Goal: Task Accomplishment & Management: Use online tool/utility

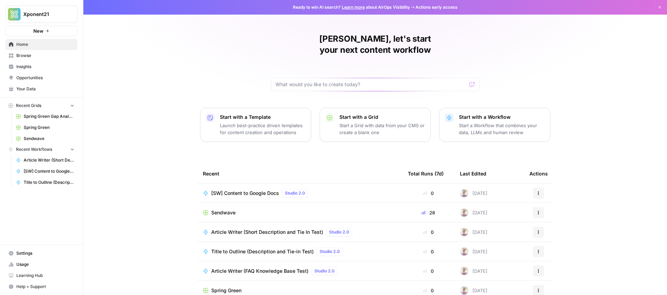
click at [27, 10] on button "Xponent21" at bounding box center [42, 14] width 72 height 17
click at [44, 64] on span "September Cohort" at bounding box center [67, 63] width 92 height 7
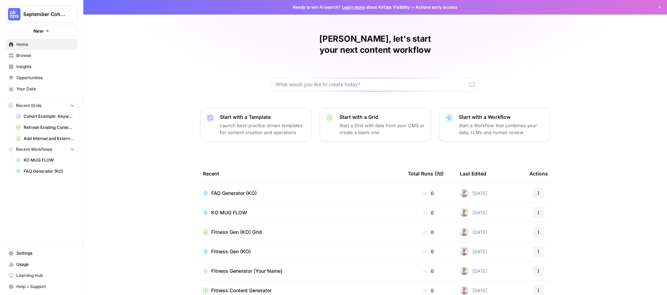
click at [21, 57] on span "Browse" at bounding box center [45, 55] width 58 height 6
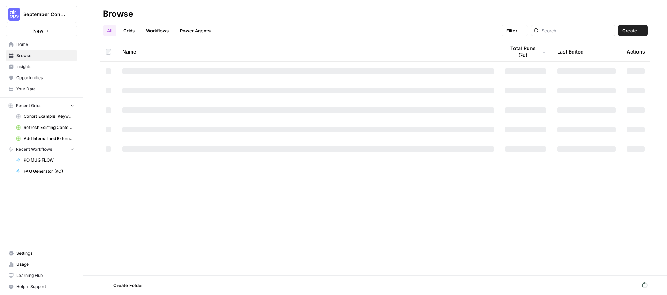
click at [21, 57] on span "Browse" at bounding box center [45, 55] width 58 height 6
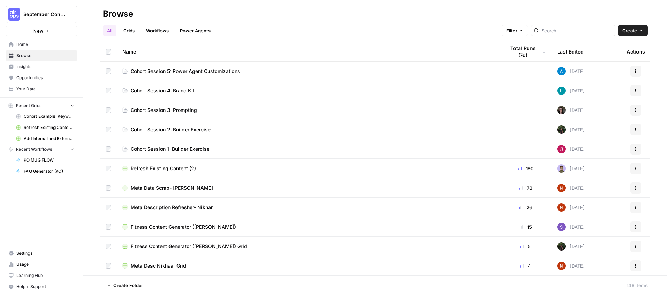
click at [22, 89] on span "Your Data" at bounding box center [45, 89] width 58 height 6
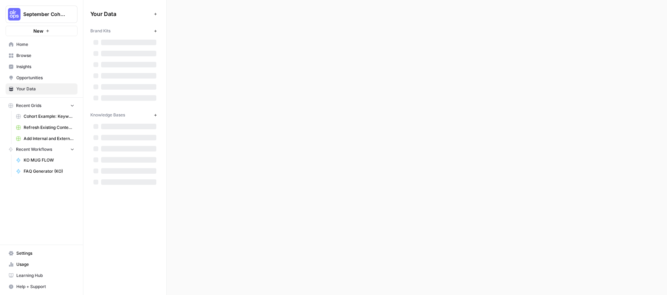
click at [22, 89] on span "Your Data" at bounding box center [45, 89] width 58 height 6
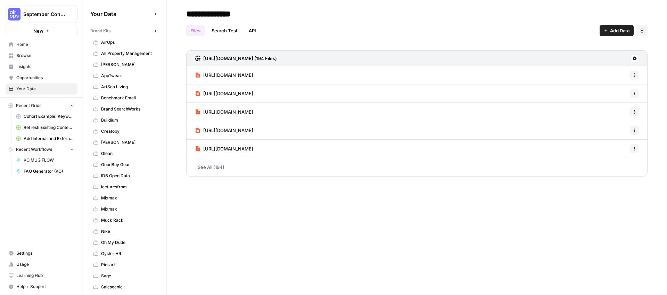
click at [126, 244] on span "Oh My Dude" at bounding box center [128, 242] width 55 height 6
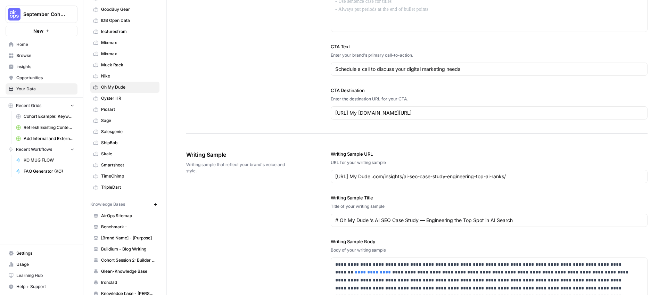
scroll to position [160, 0]
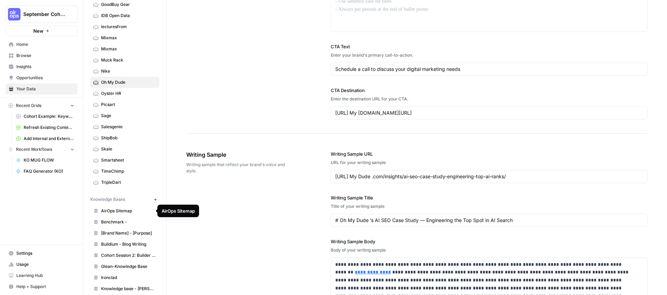
click at [133, 208] on span "AirOps Sitemap" at bounding box center [128, 211] width 55 height 6
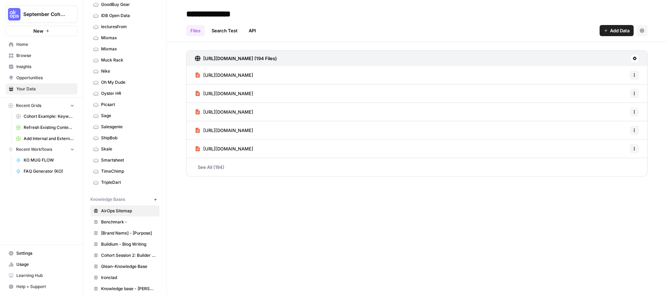
click at [253, 68] on link "https://www.airops.com/blog/wyndly-grows-organic-growth-traffic-by-20x-with-ai-…" at bounding box center [224, 75] width 58 height 18
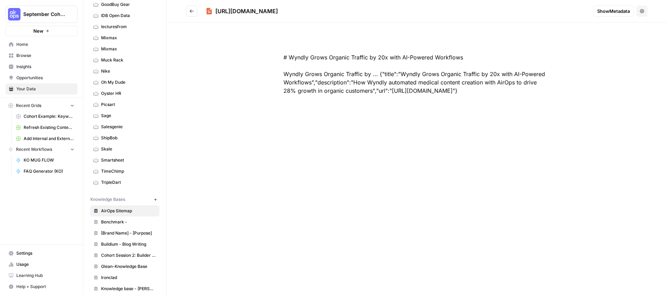
click at [189, 7] on button "Go back" at bounding box center [191, 11] width 11 height 11
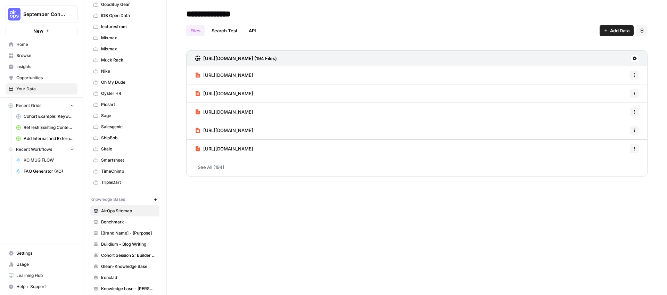
click at [46, 116] on span "Cohort Example: Keyword -> Outline -> Article" at bounding box center [49, 116] width 51 height 6
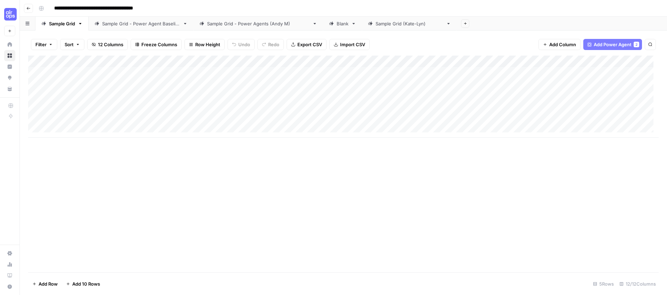
click at [218, 95] on div "Add Column" at bounding box center [343, 97] width 630 height 82
click at [216, 98] on div "Add Column" at bounding box center [343, 97] width 630 height 82
click at [81, 28] on link "Sample Grid" at bounding box center [61, 24] width 53 height 14
click at [82, 26] on link "Sample Grid" at bounding box center [61, 24] width 53 height 14
click at [82, 23] on icon "button" at bounding box center [80, 23] width 5 height 5
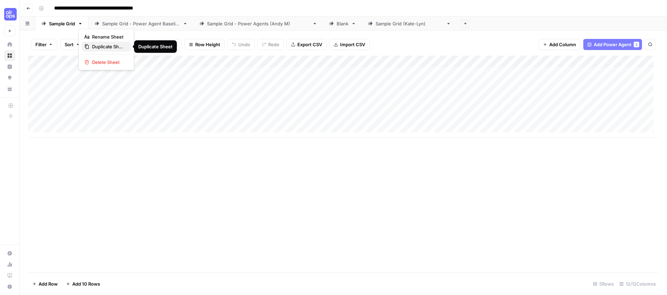
click at [104, 47] on span "Duplicate Sheet" at bounding box center [108, 46] width 33 height 7
click at [83, 22] on icon "button" at bounding box center [80, 23] width 5 height 5
click at [102, 49] on span "Duplicate Sheet" at bounding box center [108, 46] width 33 height 7
click at [336, 25] on div "Blank" at bounding box center [342, 23] width 12 height 7
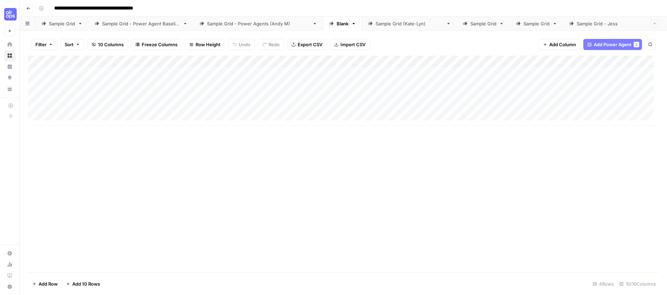
click at [523, 23] on div "Sample Grid" at bounding box center [536, 23] width 26 height 7
click at [471, 22] on div "Sample Grid" at bounding box center [484, 23] width 26 height 7
type input "**********"
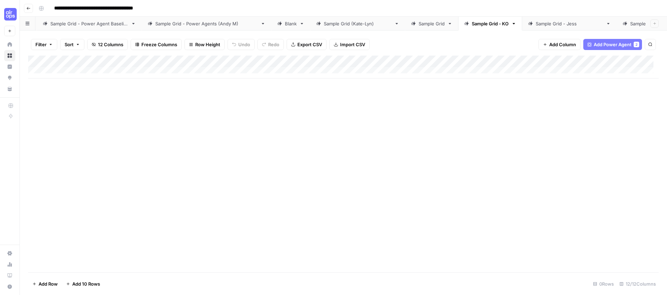
scroll to position [0, 0]
click at [83, 70] on div "Add Column" at bounding box center [343, 67] width 630 height 23
click at [80, 81] on div "Add Column" at bounding box center [343, 73] width 630 height 35
click at [78, 107] on div "Add Column" at bounding box center [343, 85] width 630 height 58
click at [81, 118] on div "Add Column" at bounding box center [343, 91] width 630 height 70
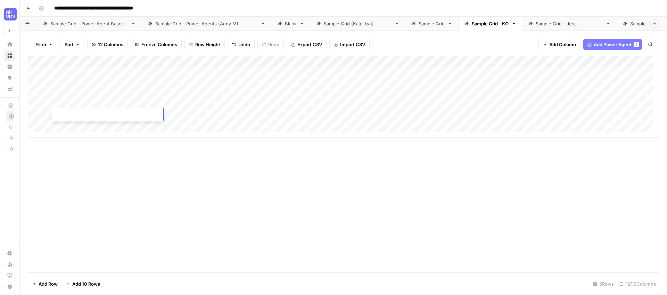
click at [93, 74] on div "Add Column" at bounding box center [343, 97] width 630 height 82
type textarea "**********"
click at [221, 75] on div "Add Column" at bounding box center [343, 97] width 630 height 82
click at [215, 73] on div "Add Column" at bounding box center [343, 97] width 630 height 82
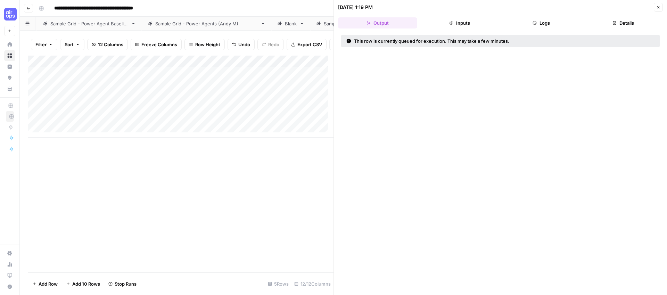
click at [659, 8] on icon "button" at bounding box center [658, 7] width 4 height 4
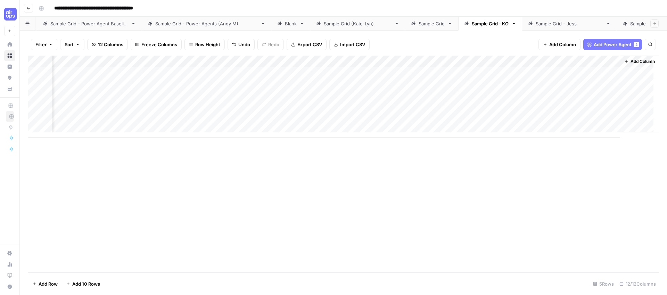
scroll to position [0, 348]
click at [537, 61] on div "Add Column" at bounding box center [343, 97] width 630 height 82
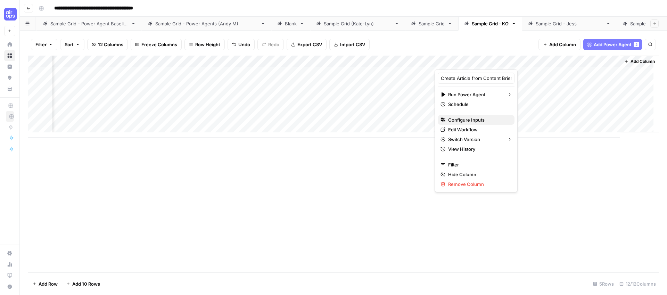
click at [470, 122] on span "Configure Inputs" at bounding box center [478, 119] width 61 height 7
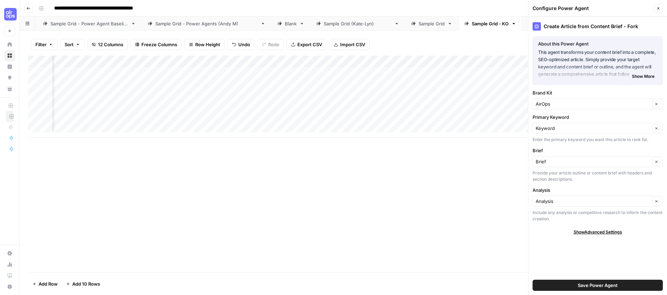
scroll to position [0, 448]
click at [660, 8] on span "Close" at bounding box center [660, 8] width 0 height 0
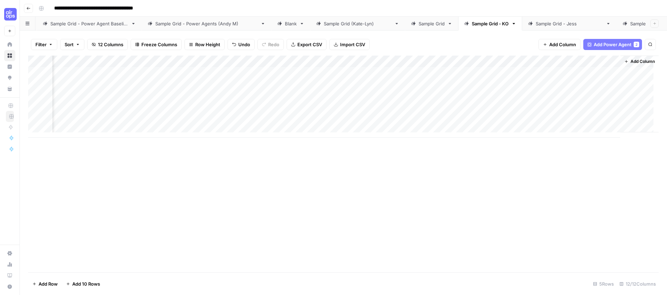
click at [537, 60] on div "Add Column" at bounding box center [343, 97] width 630 height 82
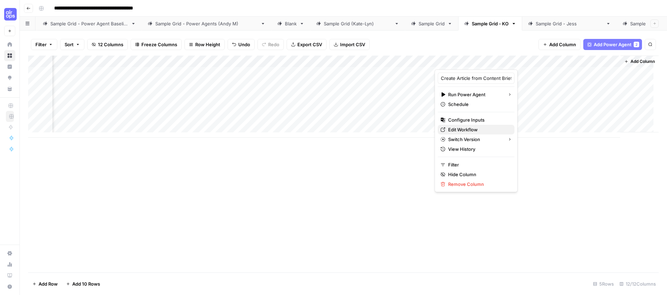
click at [467, 129] on span "Edit Workflow" at bounding box center [478, 129] width 61 height 7
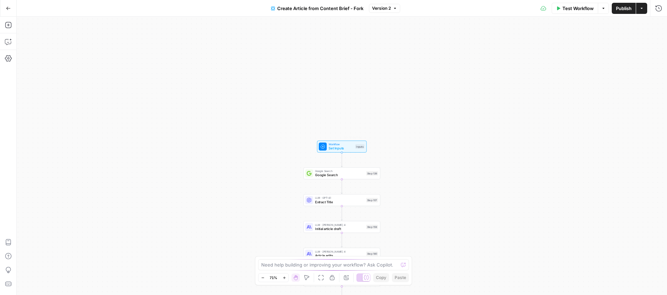
click at [343, 147] on span "Set Inputs" at bounding box center [340, 148] width 25 height 5
click at [657, 23] on icon "button" at bounding box center [658, 25] width 4 height 4
click at [8, 9] on icon "button" at bounding box center [8, 8] width 5 height 5
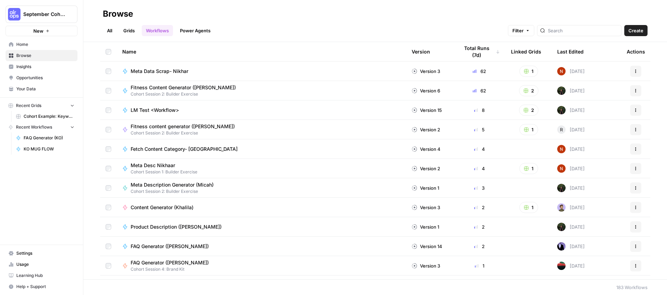
click at [51, 116] on span "Cohort Example: Keyword -> Outline -> Article ([PERSON_NAME])" at bounding box center [49, 116] width 51 height 6
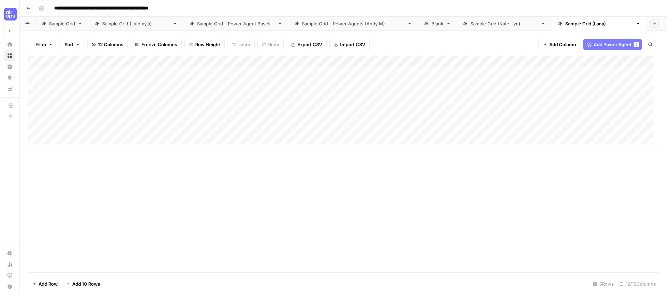
click at [88, 87] on div "Add Column" at bounding box center [343, 103] width 630 height 94
click at [263, 72] on div "Add Column" at bounding box center [343, 103] width 630 height 94
click at [275, 72] on div "Add Column" at bounding box center [343, 103] width 630 height 94
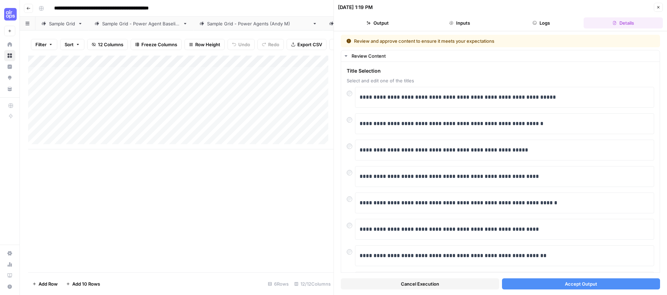
click at [588, 283] on span "Accept Output" at bounding box center [580, 283] width 32 height 7
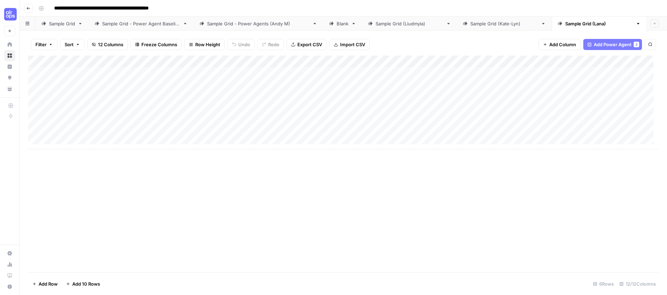
click at [269, 61] on div "Add Column" at bounding box center [343, 103] width 630 height 94
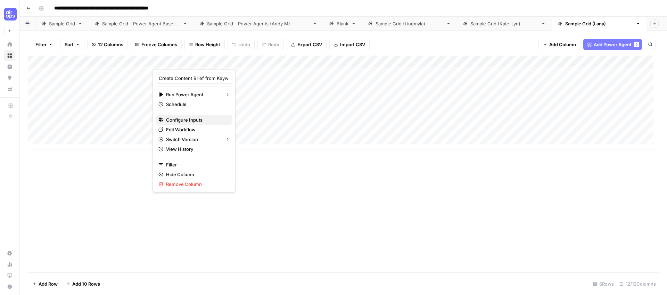
click at [187, 117] on span "Configure Inputs" at bounding box center [196, 119] width 61 height 7
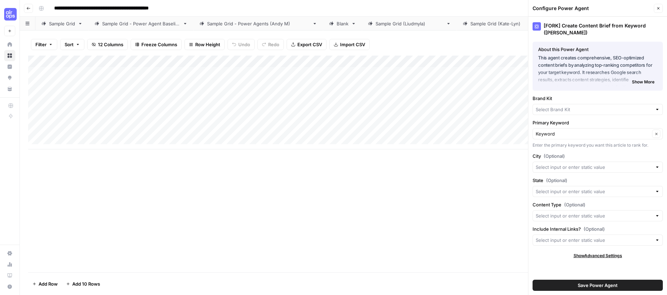
type input "AirOps"
click at [658, 11] on button "Close" at bounding box center [657, 8] width 9 height 9
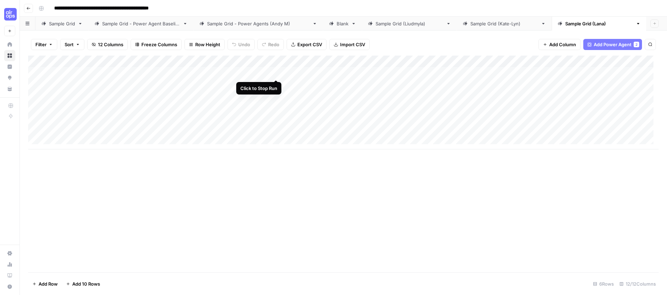
click at [276, 72] on div "Add Column" at bounding box center [343, 103] width 630 height 94
click at [268, 60] on div "Add Column" at bounding box center [343, 103] width 630 height 94
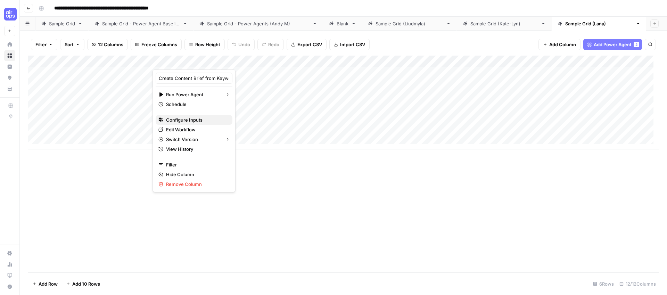
click at [184, 120] on span "Configure Inputs" at bounding box center [196, 119] width 61 height 7
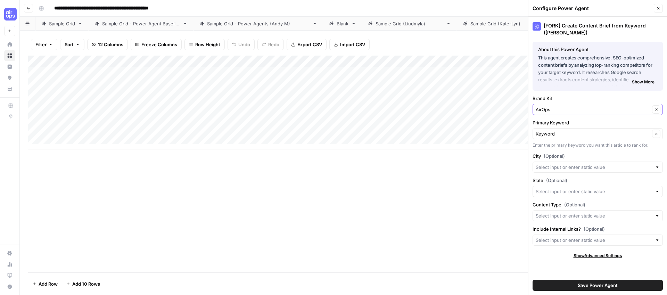
click at [656, 110] on icon "button" at bounding box center [656, 109] width 2 height 2
click at [586, 108] on input "Brand Kit" at bounding box center [592, 109] width 114 height 7
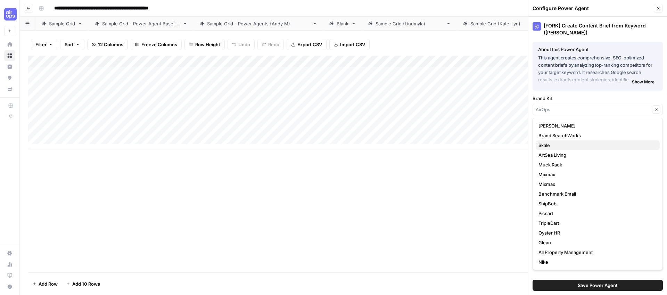
click button "Skale" at bounding box center [597, 145] width 124 height 10
type input "Skale"
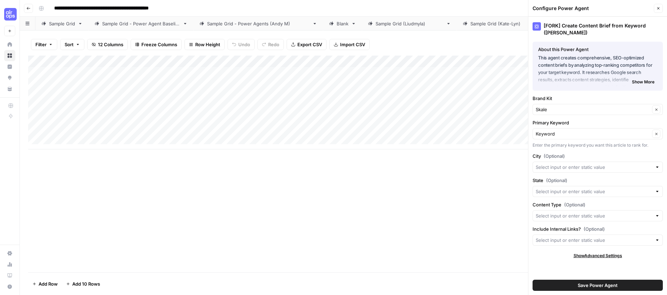
click at [581, 103] on div "Brand Kit Skale Clear" at bounding box center [597, 105] width 130 height 20
click at [584, 111] on input "Brand Kit" at bounding box center [592, 109] width 114 height 7
click at [553, 122] on span "Oh My Dude" at bounding box center [596, 125] width 116 height 7
type input "Oh My Dude"
click at [602, 286] on span "Save Power Agent" at bounding box center [597, 285] width 40 height 7
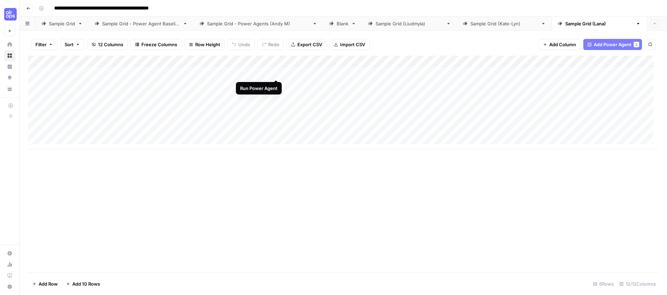
click at [277, 73] on div "Add Column" at bounding box center [343, 103] width 630 height 94
click at [275, 71] on div "Add Column" at bounding box center [343, 103] width 630 height 94
click at [275, 72] on div "Add Column" at bounding box center [343, 103] width 630 height 94
click at [276, 72] on div "Add Column" at bounding box center [343, 103] width 630 height 94
click at [269, 61] on div "Add Column" at bounding box center [343, 103] width 630 height 94
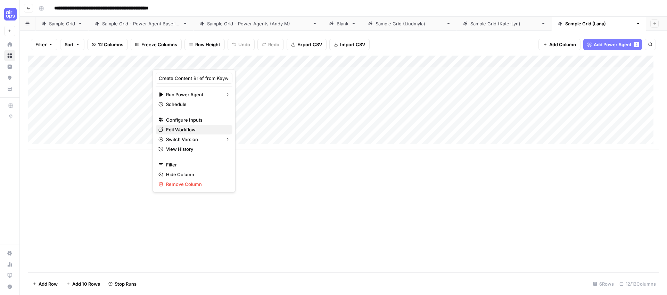
click at [194, 127] on span "Edit Workflow" at bounding box center [196, 129] width 61 height 7
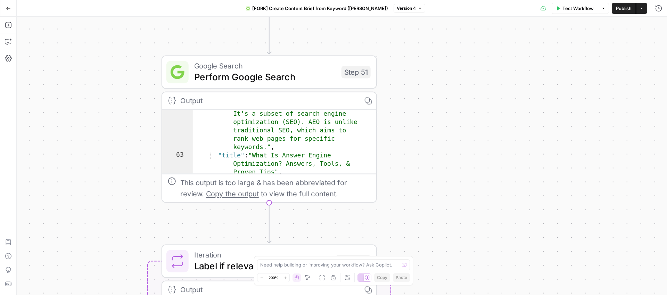
scroll to position [637, 0]
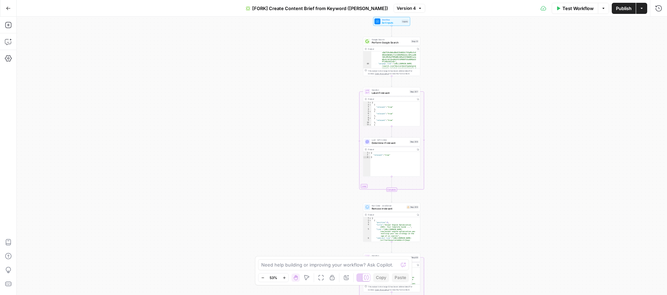
click at [10, 11] on button "Go Back" at bounding box center [8, 8] width 12 height 12
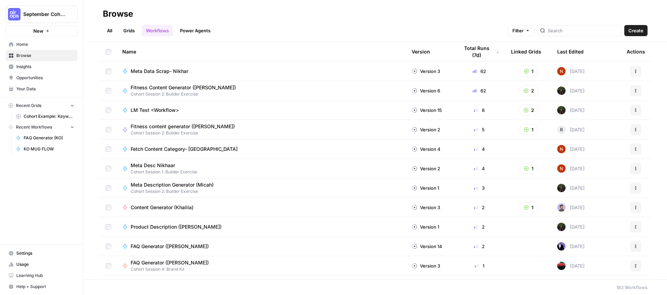
click at [41, 112] on link "Cohort Example: Keyword -> Outline -> Article ([PERSON_NAME])" at bounding box center [45, 116] width 65 height 11
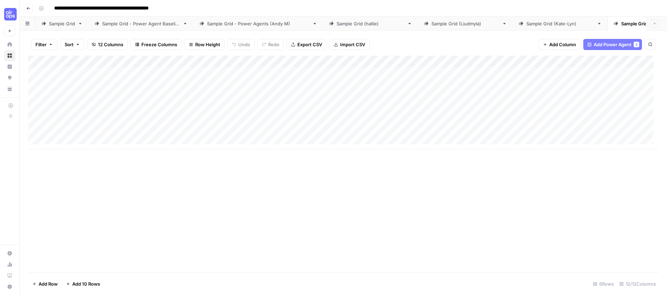
click at [60, 23] on div "Sample Grid" at bounding box center [62, 23] width 26 height 7
click at [82, 21] on icon "button" at bounding box center [80, 23] width 5 height 5
click at [103, 44] on span "Duplicate Sheet" at bounding box center [108, 43] width 33 height 7
click at [82, 22] on icon "button" at bounding box center [80, 23] width 5 height 5
click at [95, 44] on span "Duplicate Sheet" at bounding box center [108, 43] width 33 height 7
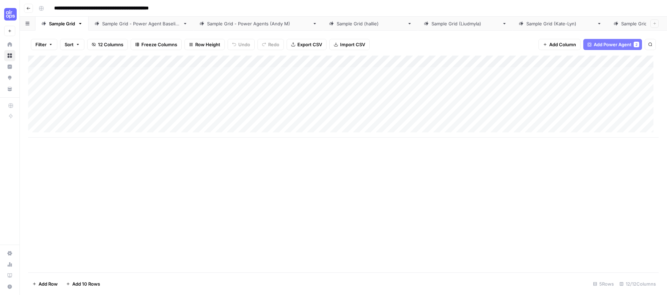
click at [79, 23] on icon "button" at bounding box center [80, 23] width 5 height 5
click at [89, 42] on div "Duplicate Sheet" at bounding box center [106, 43] width 44 height 7
click at [81, 23] on icon "button" at bounding box center [80, 23] width 2 height 1
click at [108, 43] on span "Duplicate Sheet" at bounding box center [108, 43] width 33 height 7
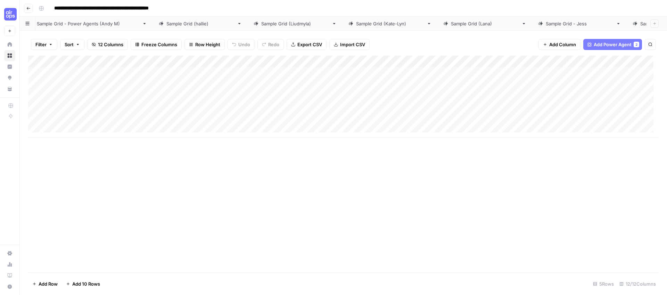
click at [500, 5] on div "**********" at bounding box center [348, 8] width 624 height 11
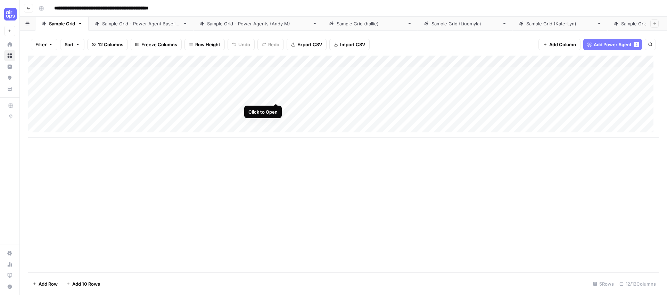
click at [276, 94] on div "Add Column" at bounding box center [343, 97] width 630 height 82
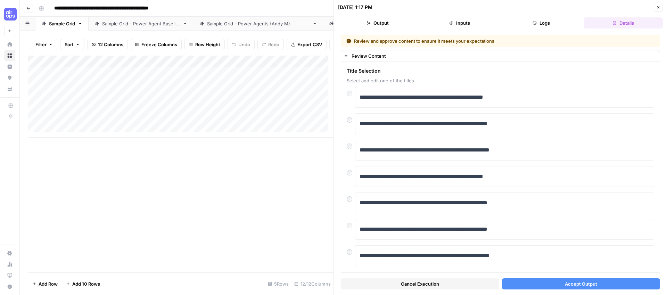
click at [596, 283] on button "Accept Output" at bounding box center [581, 283] width 158 height 11
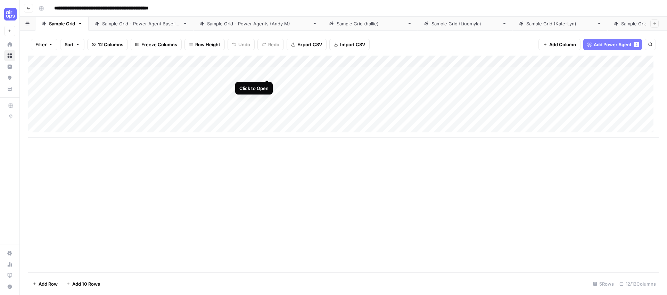
click at [267, 72] on div "Add Column" at bounding box center [343, 97] width 630 height 82
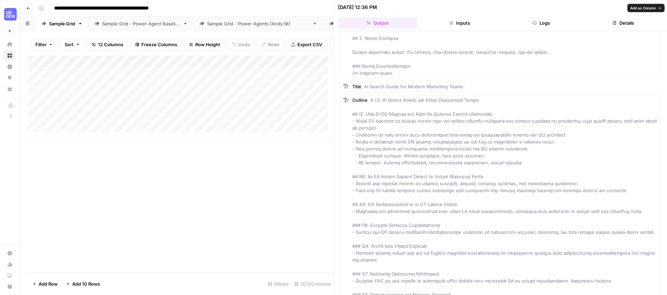
scroll to position [3373, 0]
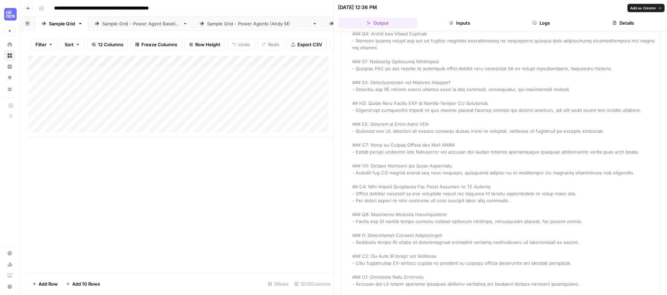
click at [218, 237] on div "Add Column" at bounding box center [180, 164] width 305 height 217
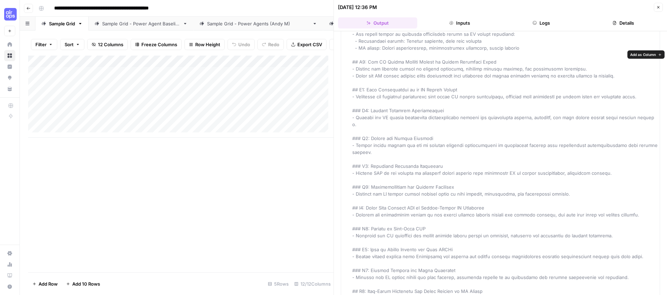
scroll to position [0, 0]
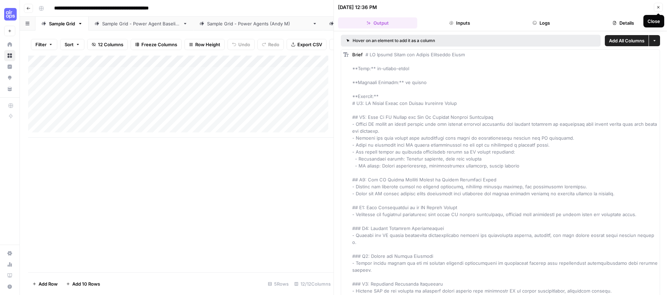
click at [658, 9] on icon "button" at bounding box center [658, 7] width 4 height 4
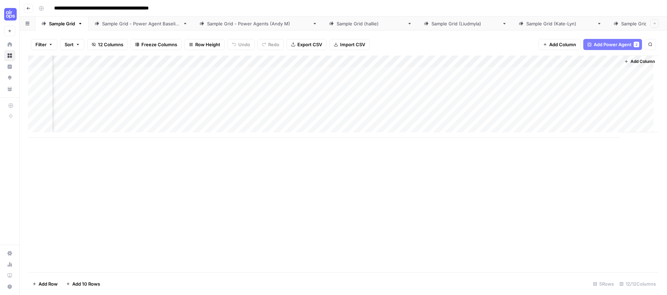
scroll to position [0, 348]
click at [537, 63] on div "Add Column" at bounding box center [343, 97] width 630 height 82
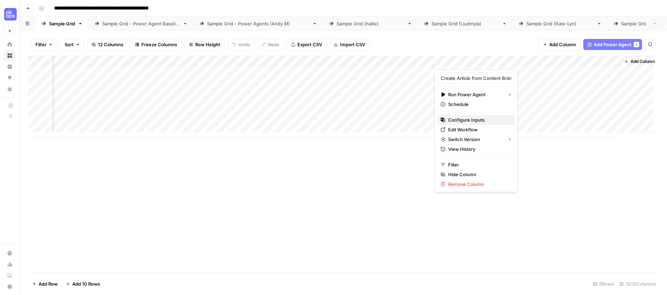
click at [486, 117] on span "Configure Inputs" at bounding box center [478, 119] width 61 height 7
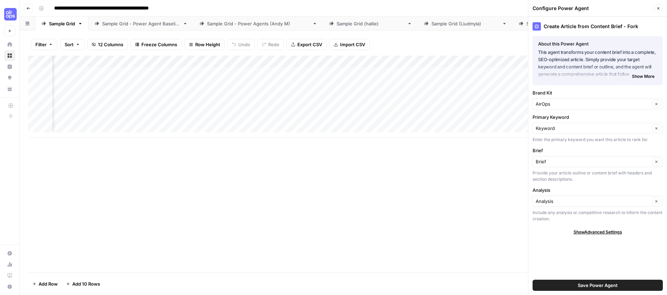
click at [438, 242] on div "Add Column" at bounding box center [343, 164] width 630 height 217
click at [659, 9] on icon "button" at bounding box center [658, 8] width 4 height 4
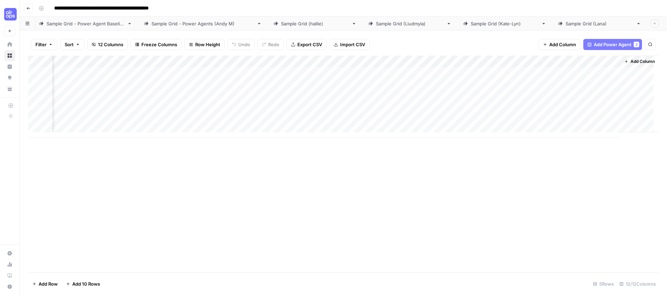
scroll to position [0, 0]
click at [78, 21] on link "Sample Grid" at bounding box center [61, 24] width 53 height 14
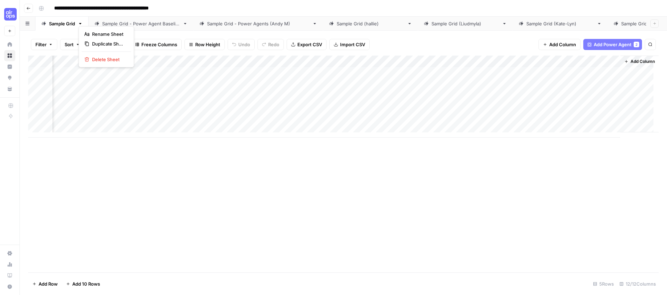
click at [82, 21] on icon "button" at bounding box center [80, 23] width 5 height 5
click at [96, 43] on span "Duplicate Sheet" at bounding box center [108, 43] width 33 height 7
click at [621, 22] on div "Sample Grid ([PERSON_NAME])" at bounding box center [655, 23] width 68 height 7
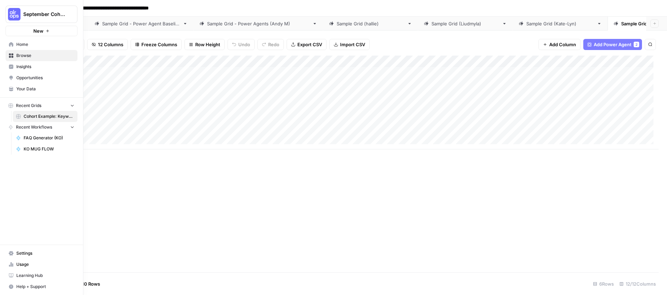
click at [49, 114] on span "Cohort Example: Keyword -> Outline -> Article ([PERSON_NAME])" at bounding box center [49, 116] width 51 height 6
click at [30, 60] on link "Browse" at bounding box center [42, 55] width 72 height 11
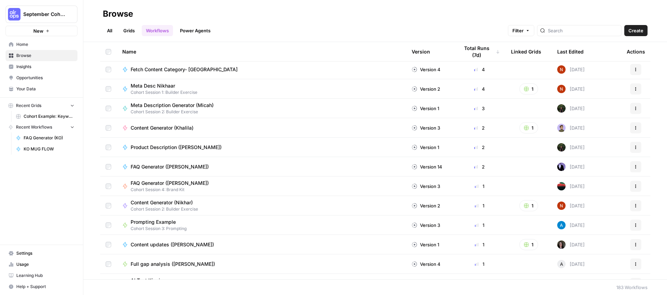
scroll to position [271, 0]
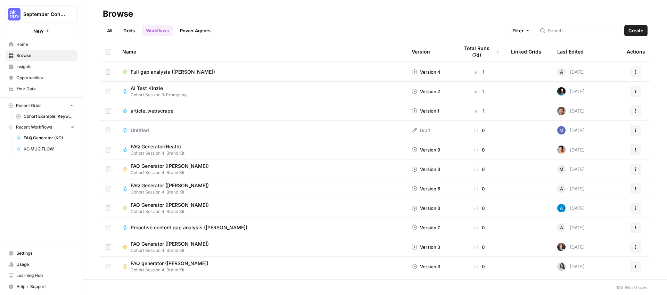
click at [127, 29] on link "Grids" at bounding box center [129, 30] width 20 height 11
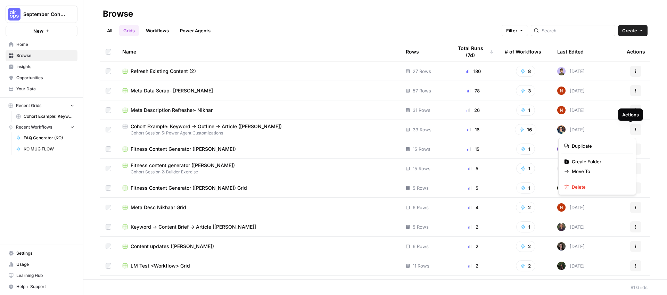
click at [633, 128] on icon "button" at bounding box center [635, 129] width 4 height 4
click at [587, 147] on span "Duplicate" at bounding box center [599, 145] width 56 height 7
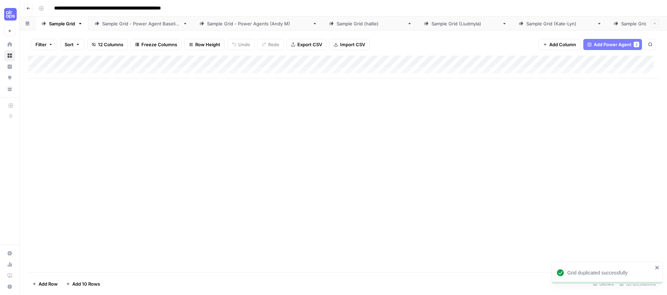
click at [204, 8] on input "**********" at bounding box center [128, 8] width 154 height 11
drag, startPoint x: 202, startPoint y: 8, endPoint x: 164, endPoint y: 8, distance: 38.5
click at [164, 8] on input "**********" at bounding box center [128, 8] width 154 height 11
type input "**********"
click at [264, 91] on div "Add Column" at bounding box center [343, 164] width 630 height 217
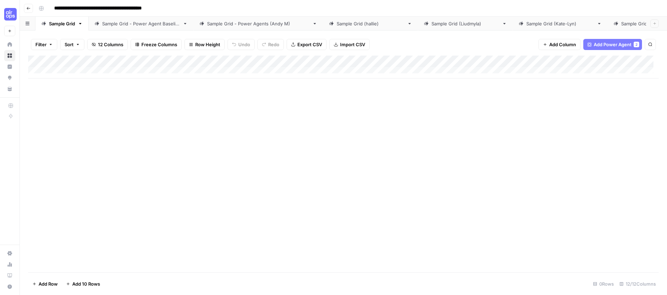
click at [312, 23] on icon at bounding box center [314, 23] width 5 height 5
click at [312, 22] on icon "button" at bounding box center [314, 23] width 5 height 5
click at [312, 58] on span "Delete Sheet" at bounding box center [323, 59] width 33 height 7
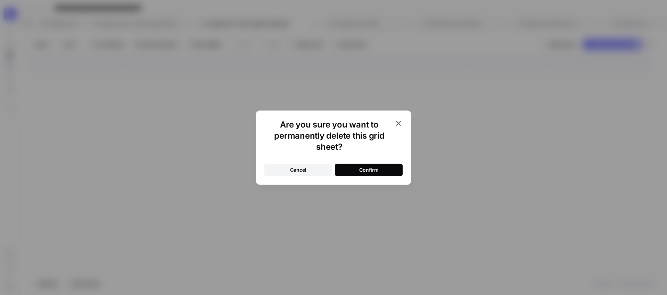
click at [401, 119] on icon "button" at bounding box center [398, 123] width 8 height 8
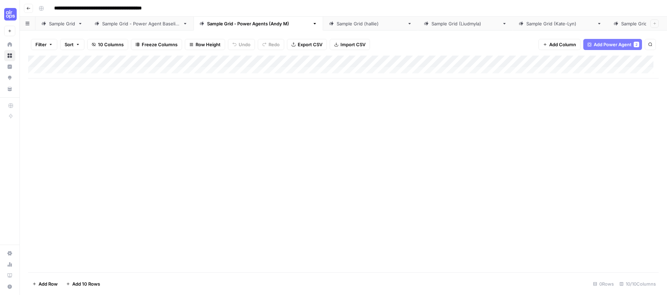
click at [407, 21] on icon at bounding box center [409, 23] width 5 height 5
click at [407, 21] on icon "button" at bounding box center [409, 23] width 5 height 5
click at [381, 60] on span "Delete Sheet" at bounding box center [393, 59] width 33 height 7
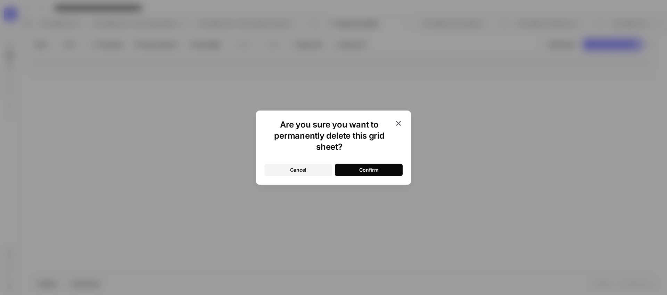
click at [377, 169] on div "Confirm" at bounding box center [368, 169] width 19 height 7
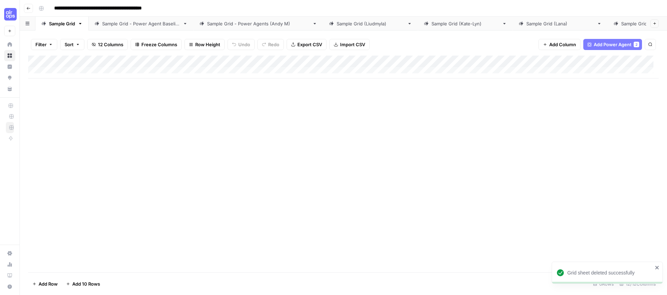
click at [407, 22] on icon at bounding box center [409, 23] width 5 height 5
click at [407, 22] on icon "button" at bounding box center [409, 23] width 5 height 5
click at [387, 59] on span "Delete Sheet" at bounding box center [401, 59] width 33 height 7
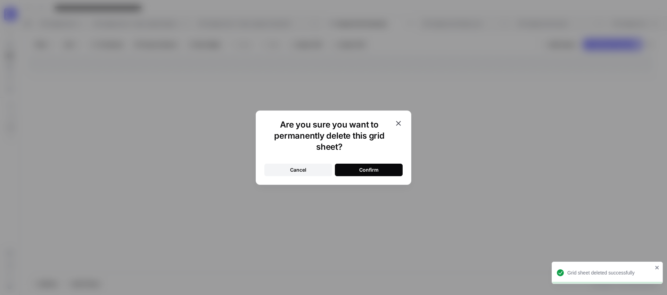
click at [375, 168] on div "Confirm" at bounding box center [368, 169] width 19 height 7
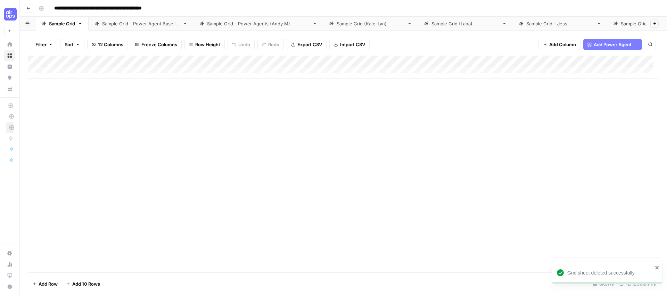
click at [407, 23] on icon at bounding box center [409, 23] width 5 height 5
click at [407, 23] on icon "button" at bounding box center [409, 23] width 5 height 5
click at [387, 59] on span "Delete Sheet" at bounding box center [401, 59] width 33 height 7
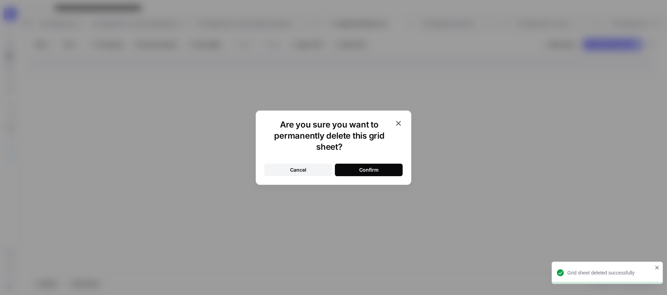
click at [386, 170] on button "Confirm" at bounding box center [369, 170] width 68 height 12
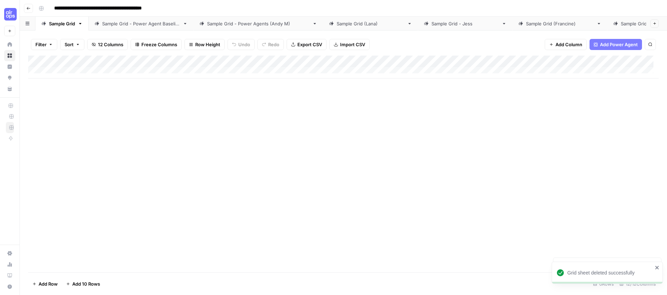
click at [418, 22] on link "Sample Grid - Jess" at bounding box center [465, 24] width 94 height 14
click at [369, 24] on link "Sample Grid (Lana)" at bounding box center [370, 24] width 95 height 14
click at [407, 24] on icon "button" at bounding box center [409, 23] width 5 height 5
click at [388, 62] on span "Delete Sheet" at bounding box center [392, 62] width 33 height 7
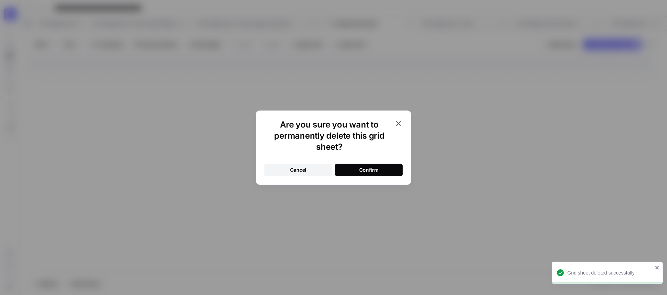
click at [371, 168] on div "Confirm" at bounding box center [368, 169] width 19 height 7
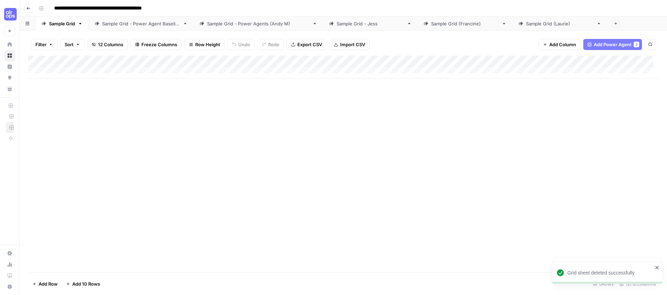
click at [408, 23] on icon at bounding box center [409, 23] width 2 height 1
click at [84, 8] on input "**********" at bounding box center [114, 8] width 126 height 11
click at [53, 7] on input "**********" at bounding box center [114, 8] width 126 height 11
type input "**********"
click at [256, 118] on div "Add Column" at bounding box center [343, 164] width 630 height 217
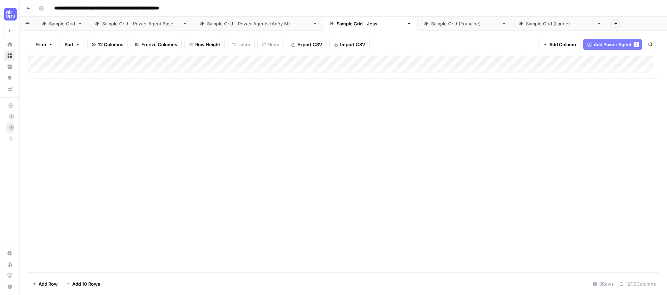
click at [71, 68] on div "Add Column" at bounding box center [343, 67] width 630 height 23
click at [78, 81] on div "Add Column" at bounding box center [343, 73] width 630 height 35
click at [80, 94] on div "Add Column" at bounding box center [343, 79] width 630 height 47
click at [407, 23] on icon "button" at bounding box center [409, 23] width 5 height 5
click at [382, 61] on span "Delete Sheet" at bounding box center [392, 62] width 33 height 7
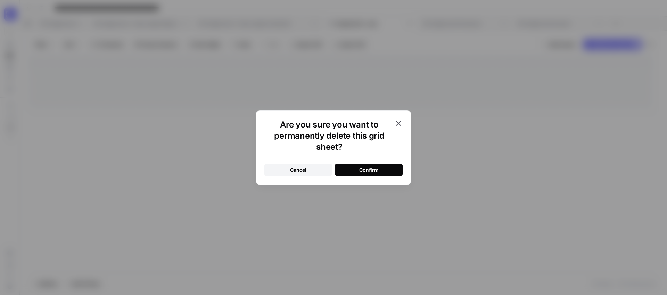
click at [366, 169] on div "Confirm" at bounding box center [368, 169] width 19 height 7
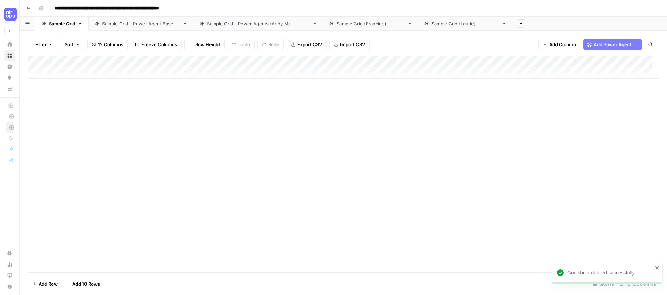
click at [407, 25] on icon at bounding box center [409, 23] width 5 height 5
click at [407, 25] on icon "button" at bounding box center [409, 23] width 5 height 5
click at [386, 60] on span "Delete Sheet" at bounding box center [400, 62] width 33 height 7
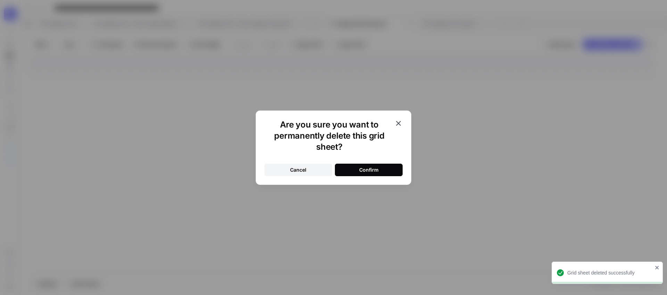
click at [383, 166] on button "Confirm" at bounding box center [369, 170] width 68 height 12
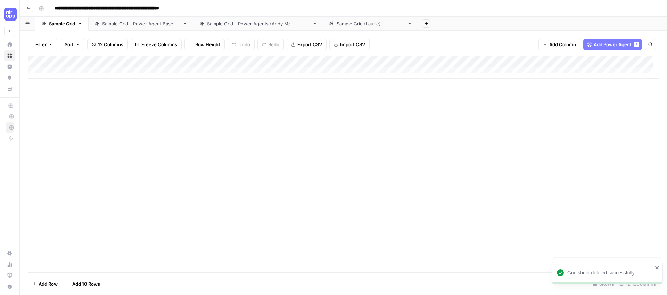
click at [347, 23] on div "Sample Grid (Laurie)" at bounding box center [370, 23] width 68 height 7
click at [106, 72] on div "Add Column" at bounding box center [343, 67] width 630 height 23
click at [100, 83] on div "Add Column" at bounding box center [343, 73] width 630 height 35
click at [100, 90] on div at bounding box center [107, 84] width 111 height 13
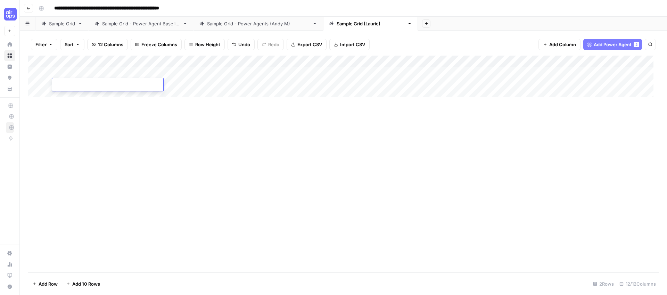
click at [100, 95] on div "Add Column" at bounding box center [343, 79] width 630 height 47
click at [359, 26] on div "Sample Grid (Laurie)" at bounding box center [370, 23] width 68 height 7
type input "**********"
click at [387, 196] on div "Add Column" at bounding box center [343, 164] width 630 height 217
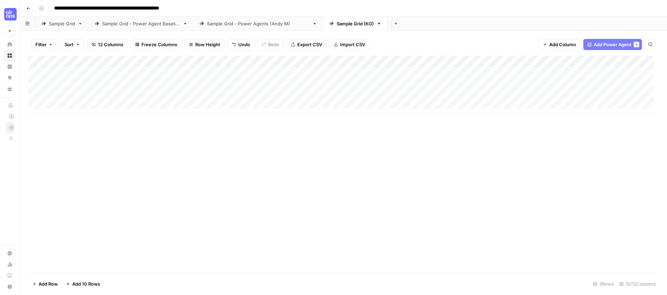
click at [268, 61] on div "Add Column" at bounding box center [343, 85] width 630 height 58
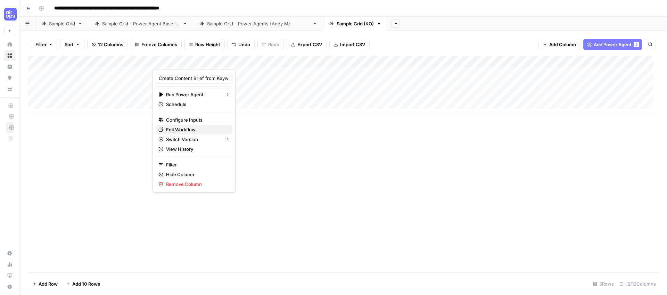
click at [183, 131] on span "Edit Workflow" at bounding box center [196, 129] width 61 height 7
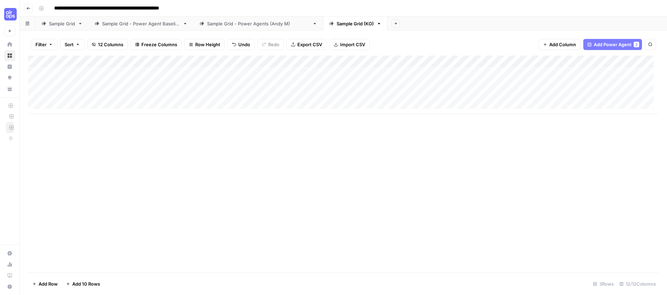
click at [268, 61] on div "Add Column" at bounding box center [343, 85] width 630 height 58
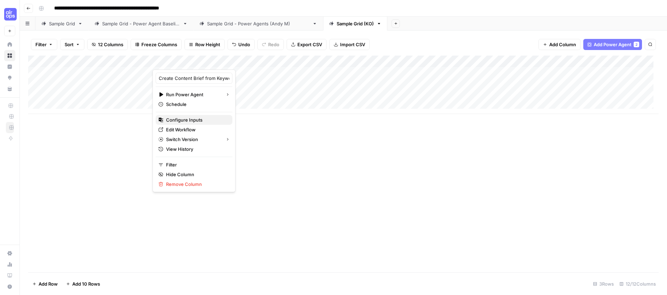
click at [179, 120] on span "Configure Inputs" at bounding box center [196, 119] width 61 height 7
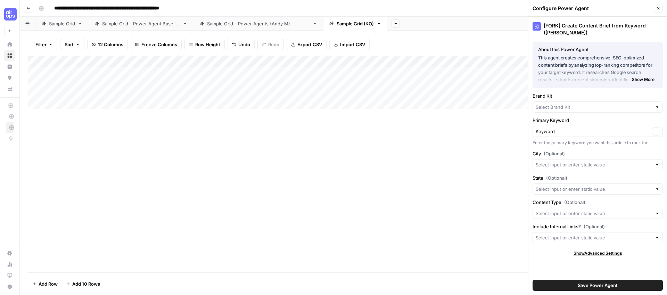
type input "AirOps"
drag, startPoint x: 634, startPoint y: 108, endPoint x: 651, endPoint y: 109, distance: 16.7
click at [634, 108] on input "Brand Kit" at bounding box center [592, 109] width 114 height 7
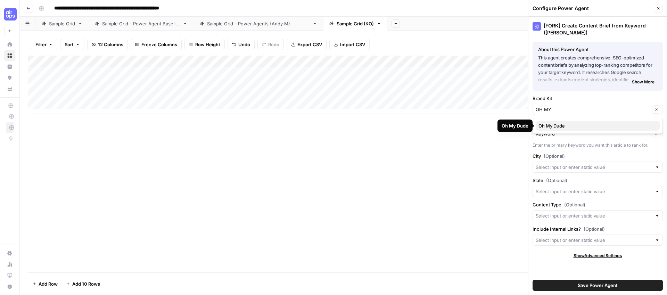
click at [587, 128] on span "Oh My Dude" at bounding box center [596, 125] width 116 height 7
type input "Oh My Dude"
click at [602, 285] on span "Save Power Agent" at bounding box center [597, 285] width 40 height 7
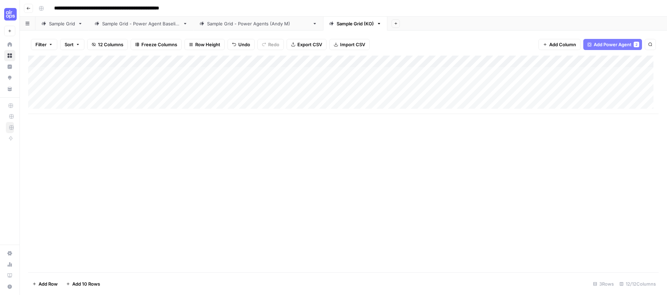
scroll to position [0, 345]
click at [539, 61] on div "Add Column" at bounding box center [343, 85] width 630 height 58
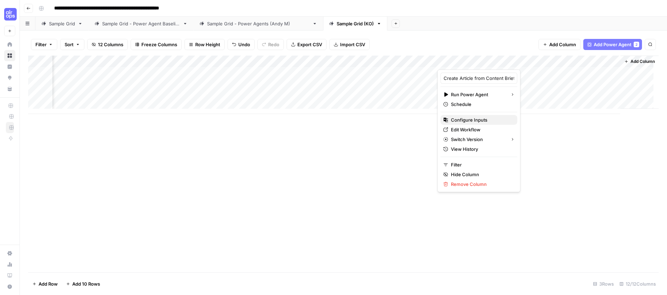
click at [469, 120] on span "Configure Inputs" at bounding box center [481, 119] width 61 height 7
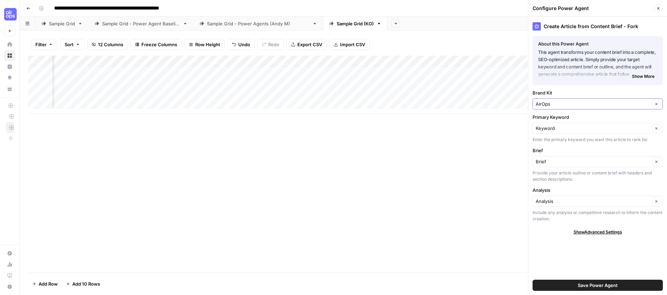
click at [659, 103] on button "Clear" at bounding box center [656, 104] width 8 height 8
click at [572, 103] on input "Brand Kit" at bounding box center [592, 103] width 114 height 7
click at [572, 122] on span "Oh My Dude" at bounding box center [596, 120] width 116 height 7
type input "Oh My Dude"
click at [601, 287] on span "Save Power Agent" at bounding box center [597, 285] width 40 height 7
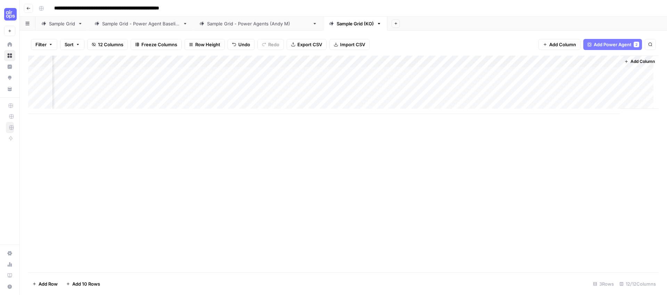
drag, startPoint x: 187, startPoint y: 138, endPoint x: 186, endPoint y: 106, distance: 31.6
click at [188, 130] on div "Add Column" at bounding box center [343, 164] width 630 height 217
click at [65, 72] on div "Add Column" at bounding box center [343, 85] width 630 height 58
type textarea "**********"
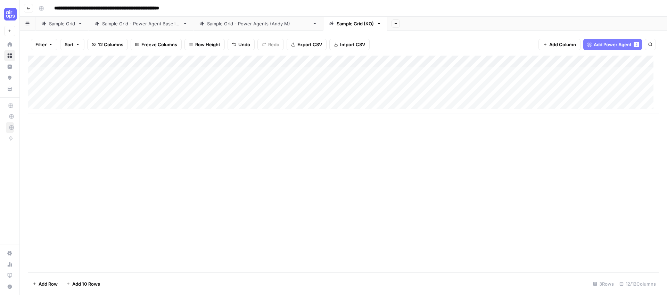
click at [95, 81] on div "Add Column" at bounding box center [343, 85] width 630 height 58
click at [106, 83] on div "Add Column" at bounding box center [343, 85] width 630 height 58
type textarea "**********"
click at [200, 151] on div "Add Column" at bounding box center [343, 164] width 630 height 217
click at [94, 97] on div "Add Column" at bounding box center [343, 85] width 630 height 58
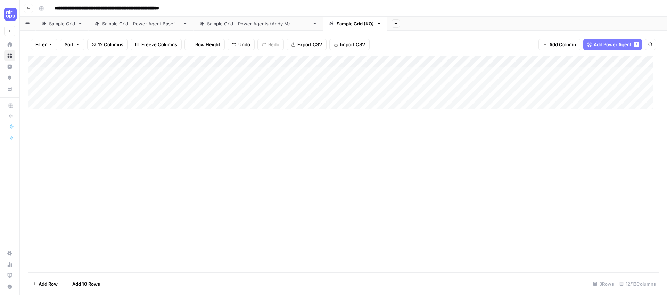
click at [217, 74] on div "Add Column" at bounding box center [343, 85] width 630 height 58
click at [215, 85] on div "Add Column" at bounding box center [343, 85] width 630 height 58
click at [268, 62] on div "Add Column" at bounding box center [343, 85] width 630 height 58
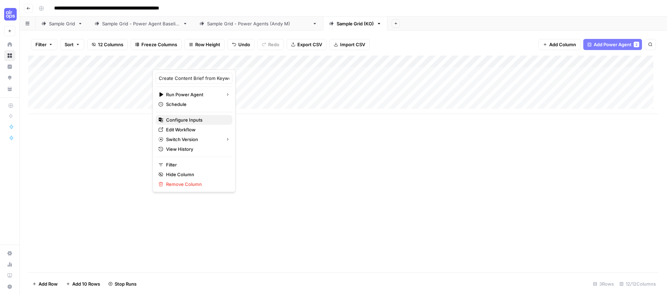
click at [203, 117] on span "Configure Inputs" at bounding box center [196, 119] width 61 height 7
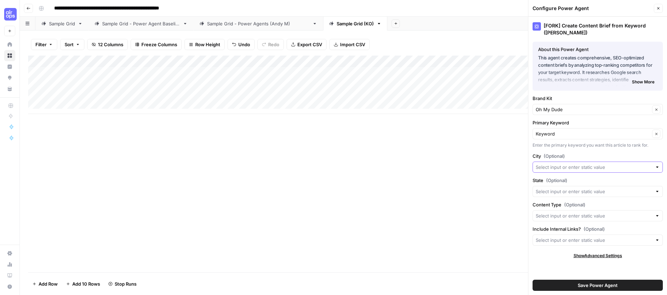
click at [585, 169] on input "City (Optional)" at bounding box center [593, 167] width 116 height 7
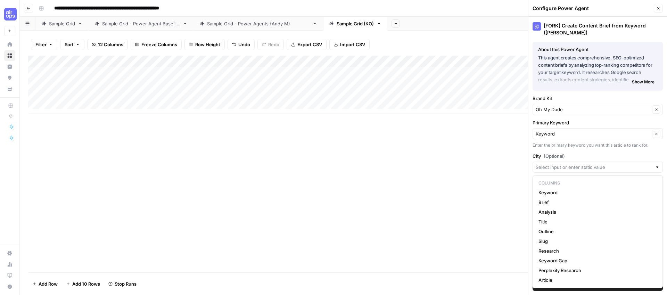
click at [438, 170] on div "Add Column" at bounding box center [343, 164] width 630 height 217
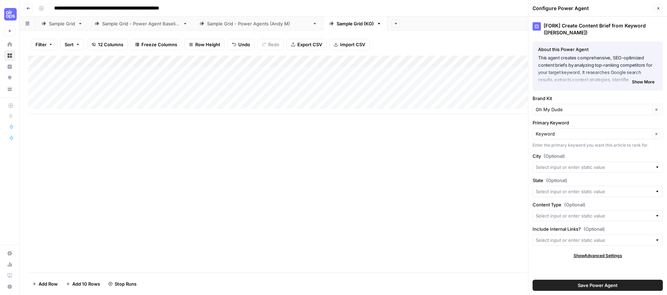
click at [309, 204] on div "Add Column" at bounding box center [343, 164] width 630 height 217
click at [656, 8] on icon "button" at bounding box center [658, 8] width 4 height 4
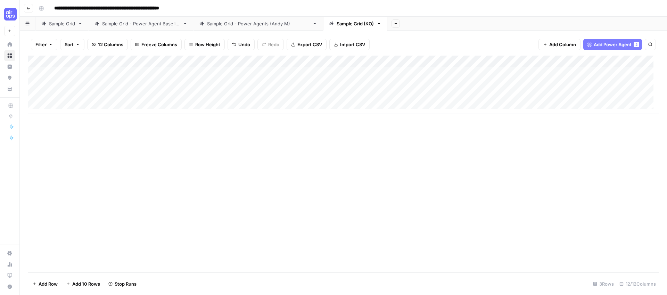
click at [619, 47] on span "Add Power Agent" at bounding box center [612, 44] width 38 height 7
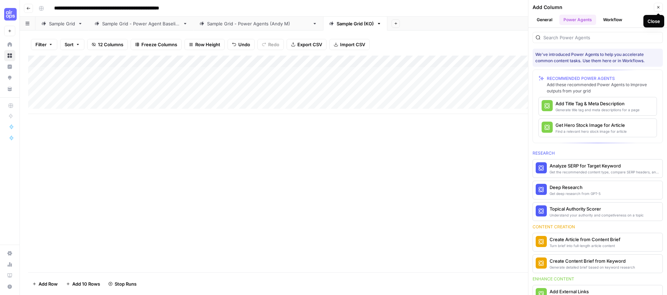
click at [658, 11] on button "Close" at bounding box center [657, 7] width 9 height 9
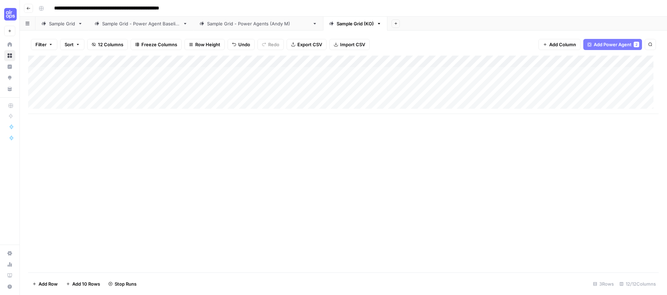
click at [254, 72] on div "Add Column" at bounding box center [343, 85] width 630 height 58
click at [269, 72] on div "Add Column" at bounding box center [343, 85] width 630 height 58
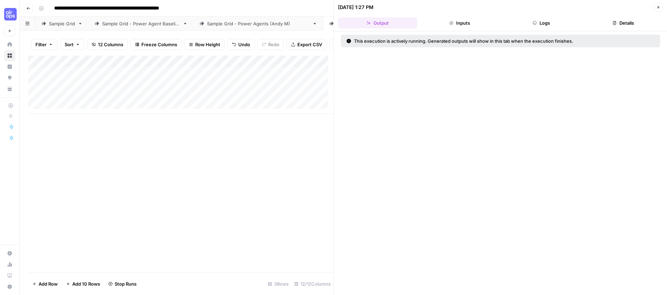
click at [547, 24] on button "Logs" at bounding box center [541, 22] width 79 height 11
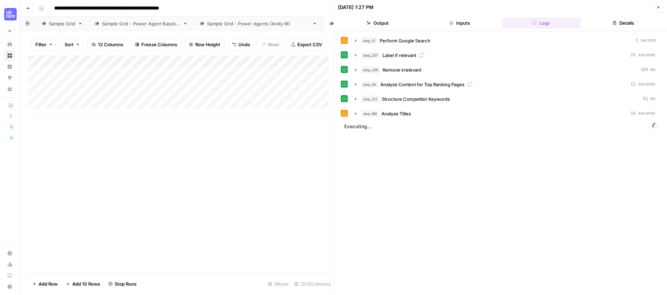
click at [655, 9] on button "Close" at bounding box center [657, 7] width 9 height 9
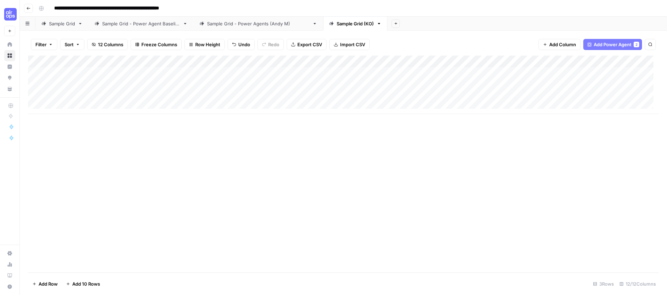
click at [278, 73] on div "Add Column" at bounding box center [343, 85] width 630 height 58
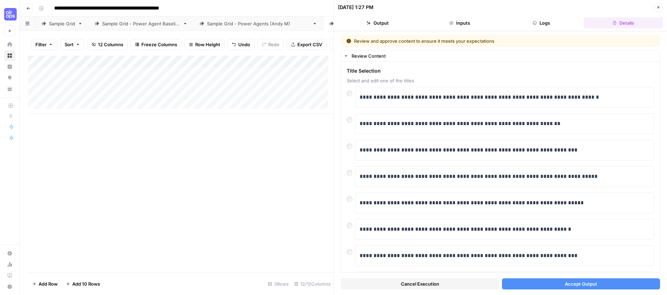
click at [569, 281] on span "Accept Output" at bounding box center [580, 283] width 32 height 7
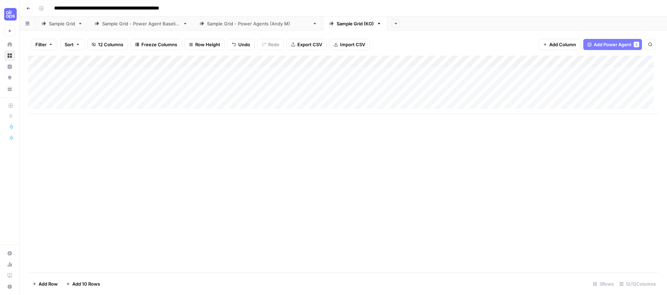
click at [276, 85] on div "Add Column" at bounding box center [343, 85] width 630 height 58
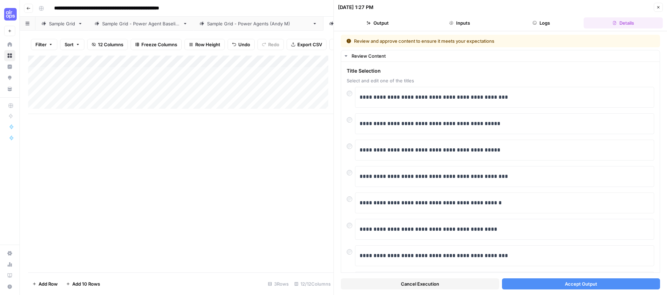
click at [559, 284] on button "Accept Output" at bounding box center [581, 283] width 158 height 11
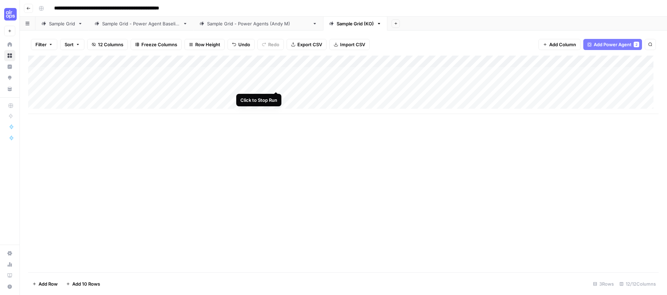
click at [276, 84] on div "Add Column" at bounding box center [343, 85] width 630 height 58
click at [555, 58] on div "Add Column" at bounding box center [343, 85] width 630 height 58
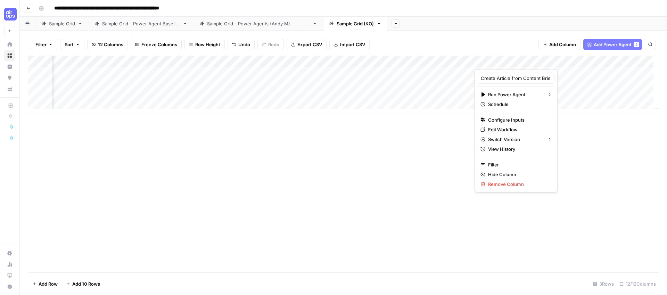
click at [611, 44] on span "Add Power Agent" at bounding box center [612, 44] width 38 height 7
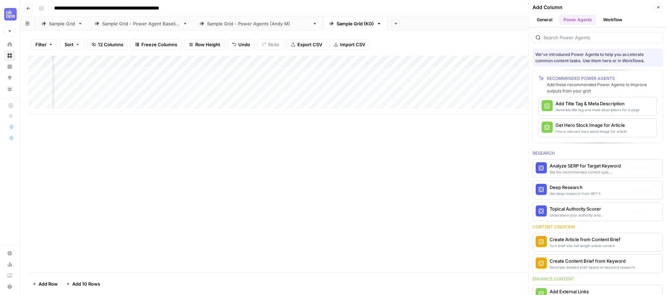
scroll to position [0, 448]
click at [357, 216] on div "Add Column" at bounding box center [343, 164] width 630 height 217
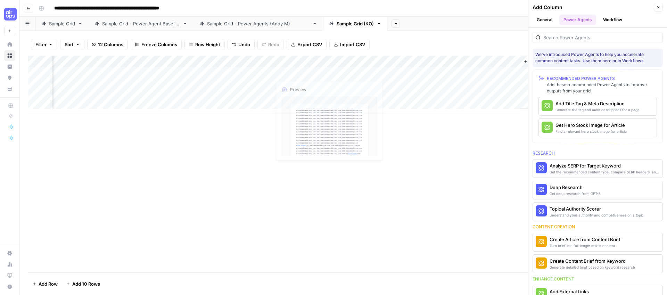
click at [268, 192] on div "Add Column" at bounding box center [343, 164] width 630 height 217
click at [657, 7] on icon "button" at bounding box center [658, 7] width 4 height 4
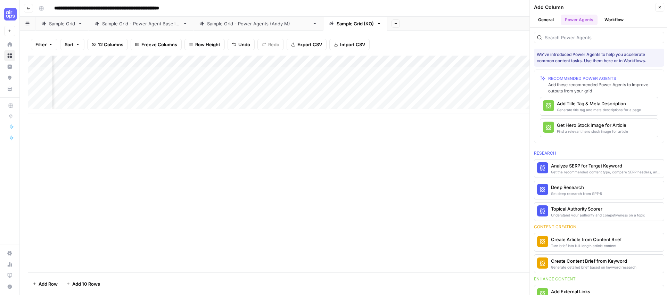
scroll to position [0, 348]
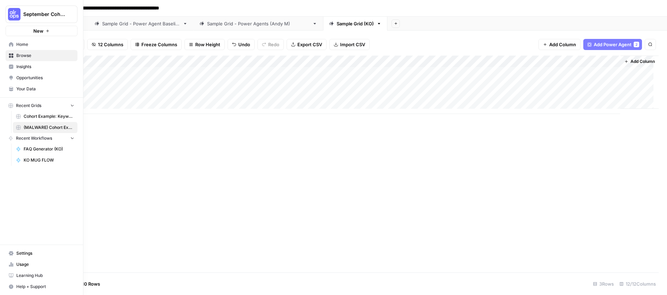
click at [10, 54] on icon at bounding box center [11, 55] width 5 height 5
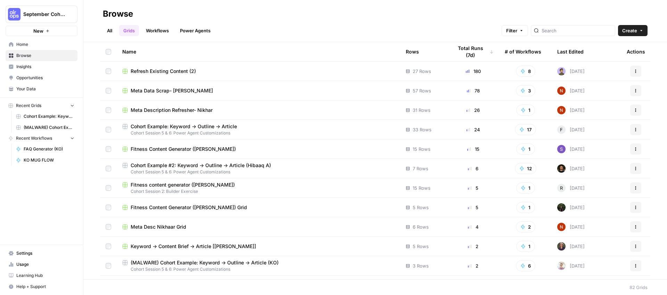
click at [45, 118] on span "Cohort Example: Keyword -> Outline -> Article" at bounding box center [49, 116] width 51 height 6
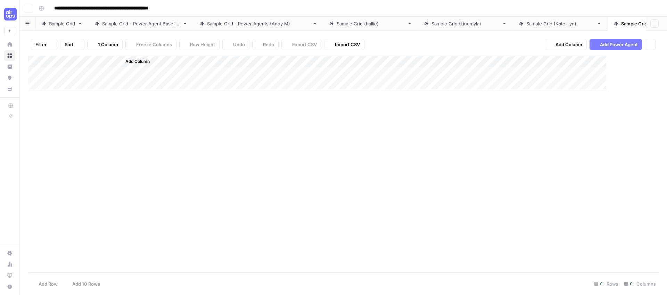
type input "**********"
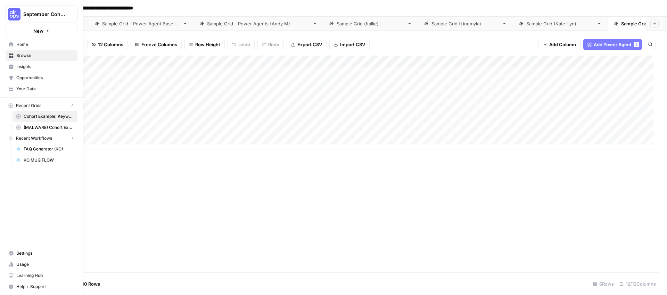
click at [5, 53] on nav "Home Browse Insights Opportunities Your Data" at bounding box center [41, 66] width 83 height 61
click at [24, 55] on span "Browse" at bounding box center [45, 55] width 58 height 6
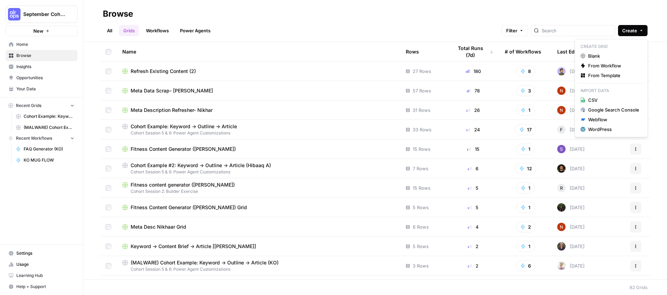
click at [638, 30] on button "Create" at bounding box center [633, 30] width 30 height 11
click at [603, 67] on span "From Workflow" at bounding box center [613, 65] width 51 height 7
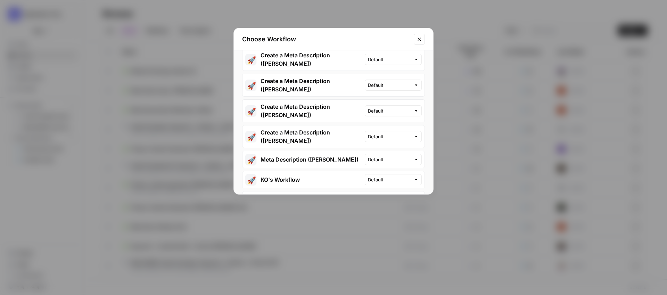
scroll to position [2475, 0]
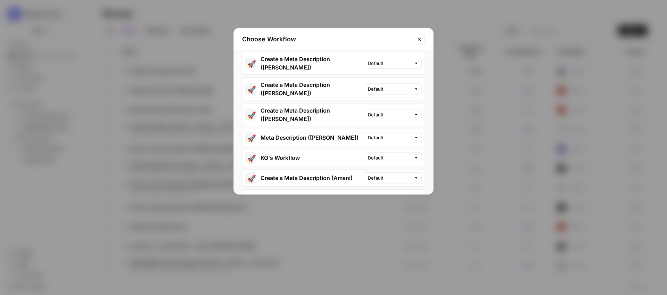
click at [420, 37] on icon "Close modal" at bounding box center [419, 39] width 6 height 6
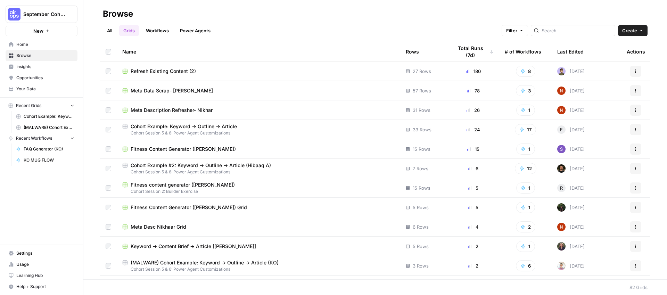
click at [28, 58] on span "Browse" at bounding box center [45, 55] width 58 height 6
click at [185, 125] on span "Cohort Example: Keyword -> Outline -> Article" at bounding box center [184, 126] width 106 height 7
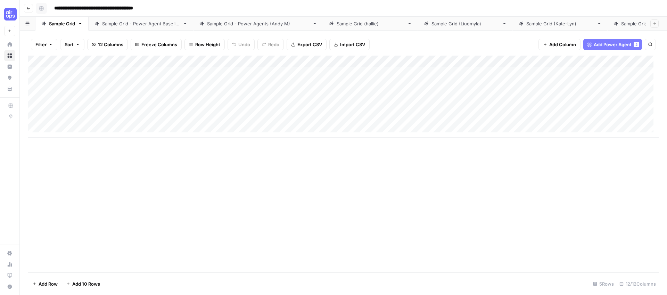
click at [44, 9] on button "button" at bounding box center [41, 8] width 11 height 11
click at [28, 10] on icon "button" at bounding box center [28, 8] width 4 height 4
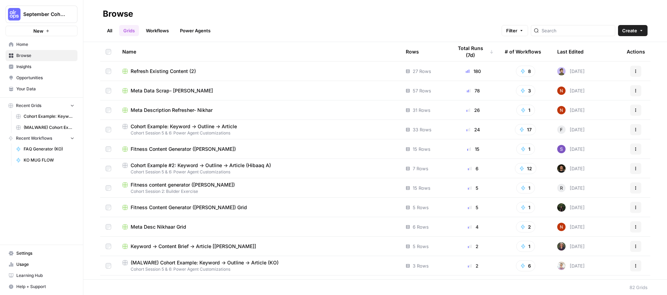
click at [644, 32] on button "Create" at bounding box center [633, 30] width 30 height 11
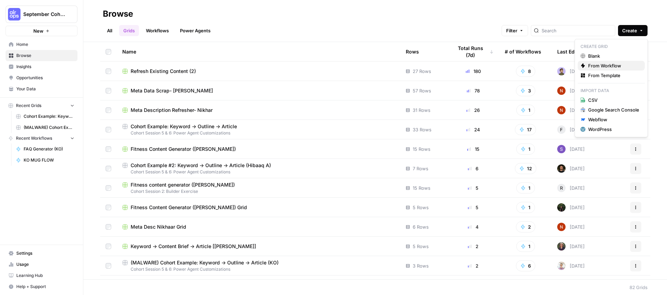
click at [609, 66] on span "From Workflow" at bounding box center [613, 65] width 51 height 7
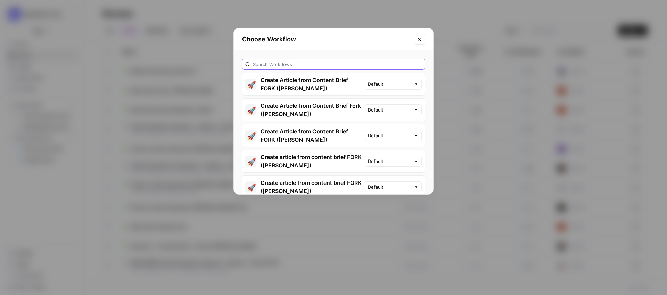
click at [285, 66] on input "text" at bounding box center [337, 64] width 169 height 7
type input "c"
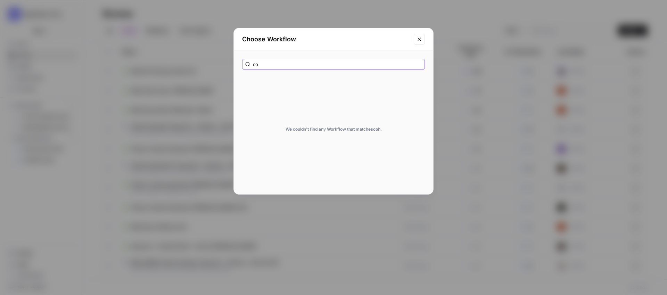
type input "c"
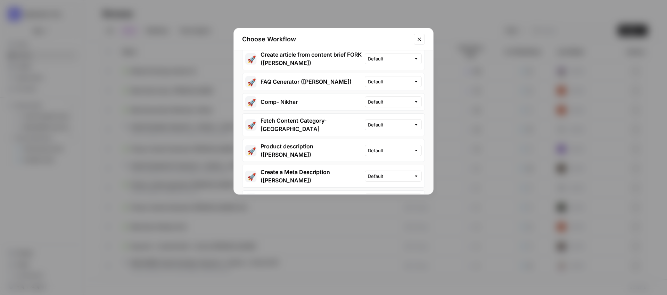
scroll to position [148, 0]
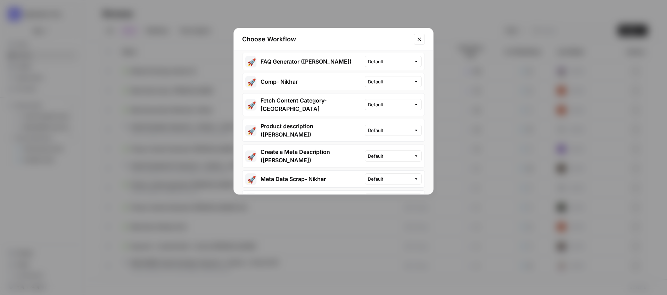
click at [417, 38] on icon "Close modal" at bounding box center [419, 39] width 6 height 6
